Goal: Information Seeking & Learning: Learn about a topic

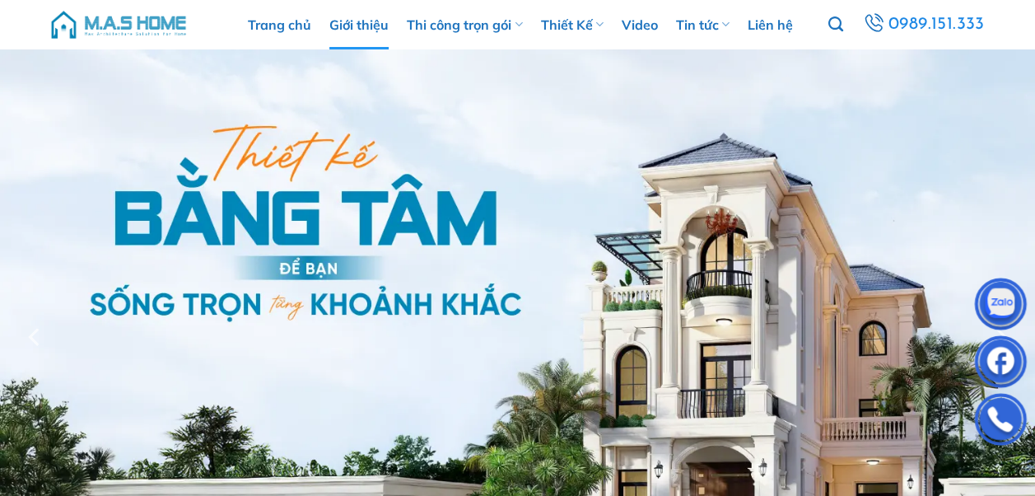
click at [352, 36] on link "Giới thiệu" at bounding box center [358, 24] width 59 height 49
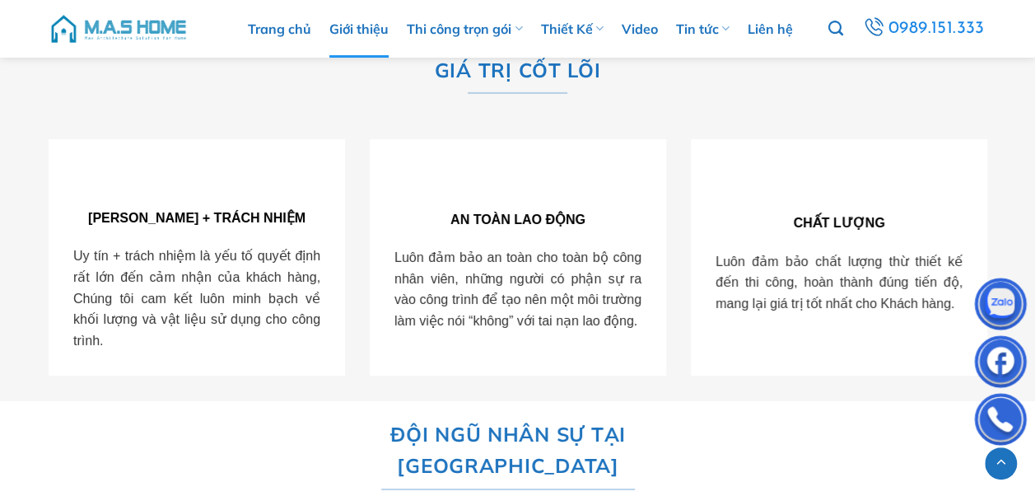
scroll to position [2667, 0]
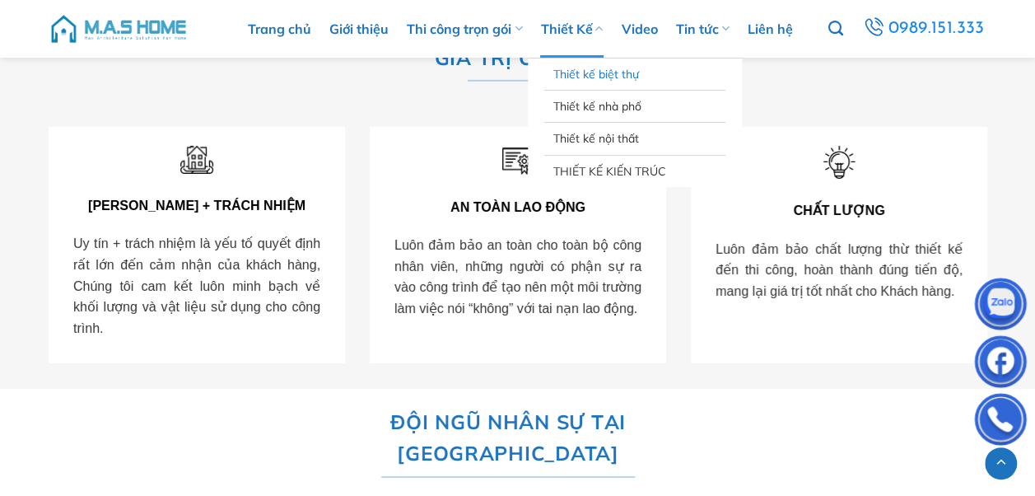
click at [605, 74] on link "Thiết kế biệt thự" at bounding box center [634, 73] width 165 height 31
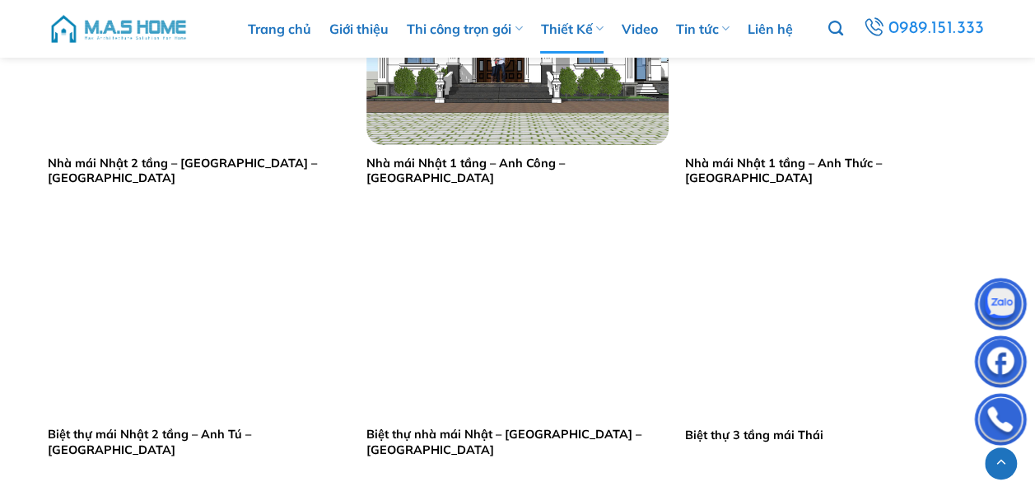
scroll to position [3400, 0]
